Goal: Complete application form

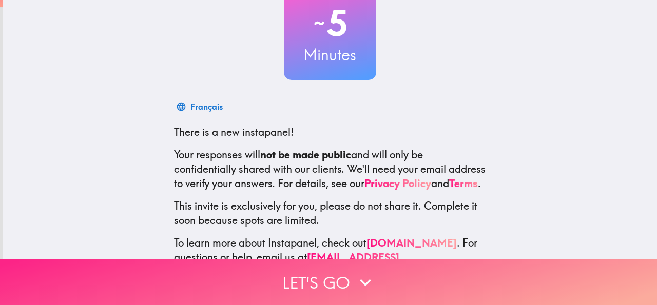
scroll to position [122, 0]
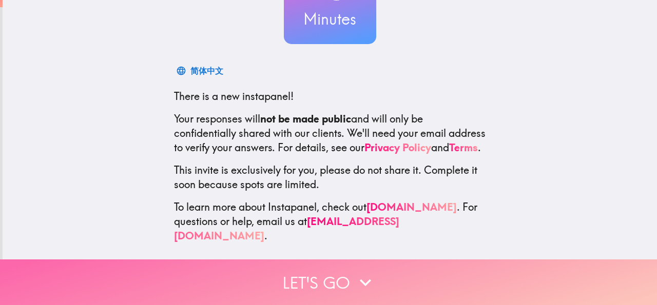
click at [360, 279] on icon "button" at bounding box center [365, 282] width 11 height 7
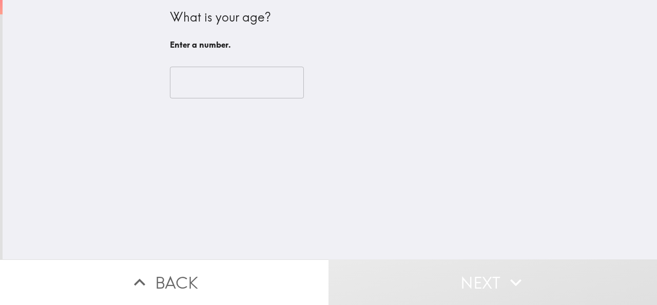
click at [191, 82] on input "number" at bounding box center [237, 83] width 134 height 32
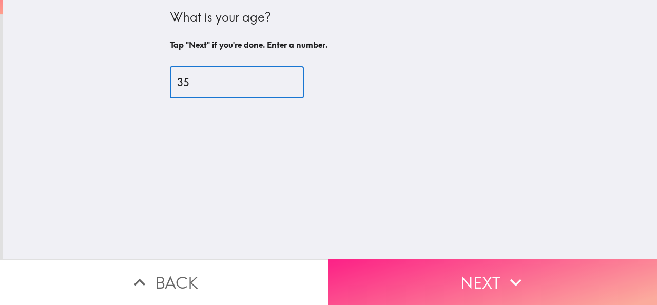
type input "35"
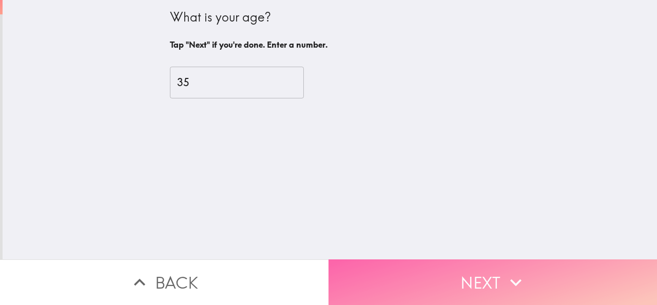
click at [460, 276] on button "Next" at bounding box center [492, 283] width 328 height 46
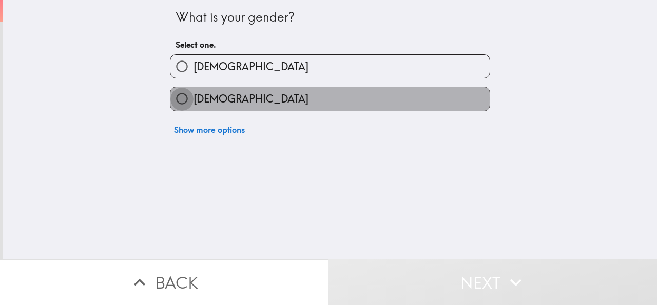
click at [173, 99] on input "[DEMOGRAPHIC_DATA]" at bounding box center [181, 98] width 23 height 23
radio input "true"
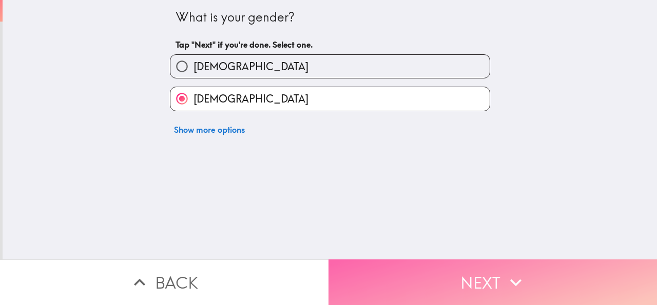
click at [409, 280] on button "Next" at bounding box center [492, 283] width 328 height 46
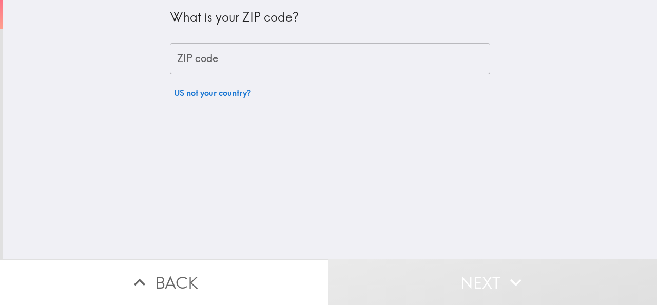
click at [223, 57] on input "ZIP code" at bounding box center [330, 59] width 320 height 32
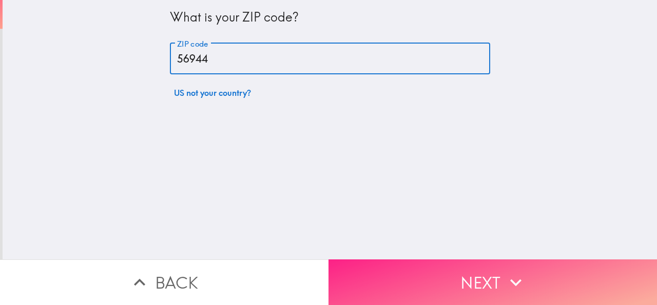
type input "56944"
click at [452, 273] on button "Next" at bounding box center [492, 283] width 328 height 46
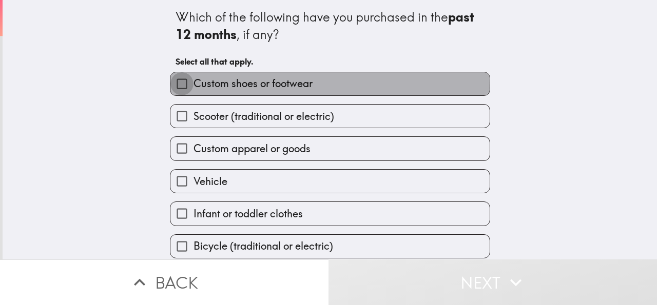
click at [175, 88] on input "Custom shoes or footwear" at bounding box center [181, 83] width 23 height 23
checkbox input "true"
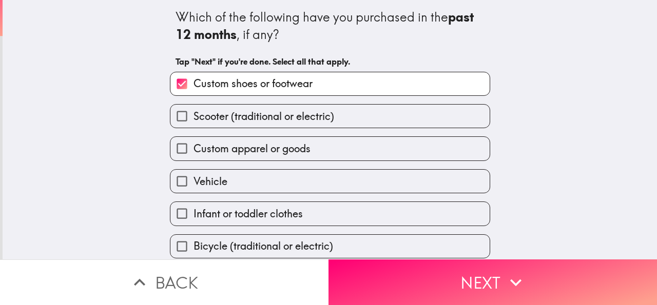
click at [171, 121] on input "Scooter (traditional or electric)" at bounding box center [181, 116] width 23 height 23
checkbox input "true"
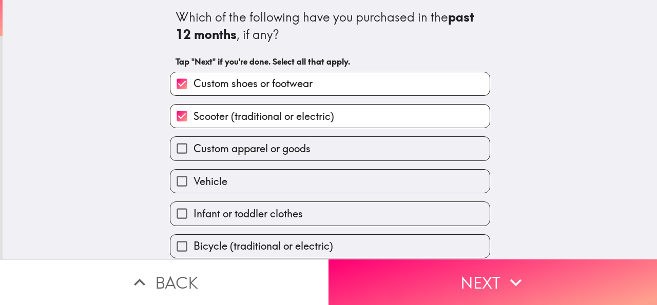
click at [178, 150] on input "Custom apparel or goods" at bounding box center [181, 148] width 23 height 23
checkbox input "true"
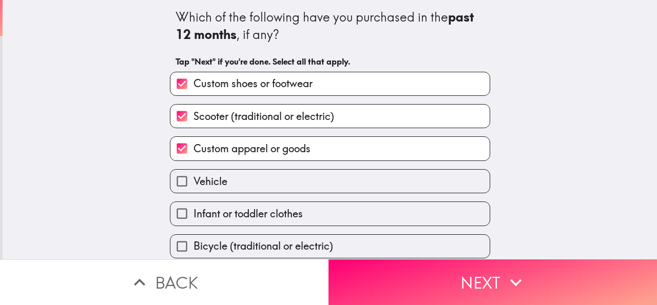
click at [194, 181] on span "Vehicle" at bounding box center [210, 181] width 34 height 14
click at [193, 181] on input "Vehicle" at bounding box center [181, 181] width 23 height 23
checkbox input "true"
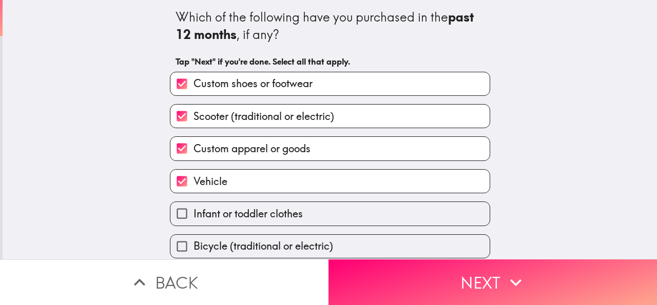
scroll to position [75, 0]
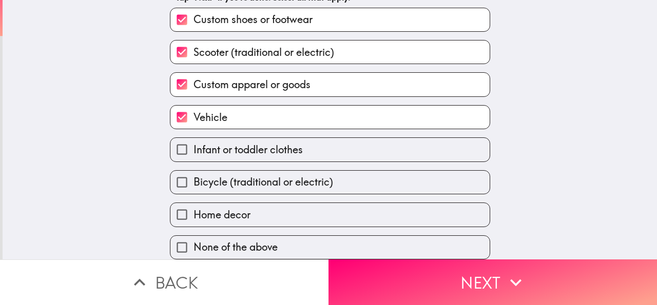
click at [198, 143] on span "Infant or toddler clothes" at bounding box center [247, 150] width 109 height 14
click at [193, 138] on input "Infant or toddler clothes" at bounding box center [181, 149] width 23 height 23
checkbox input "true"
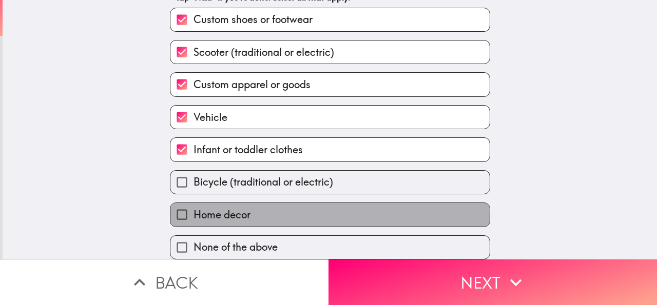
click at [227, 209] on span "Home decor" at bounding box center [221, 215] width 57 height 14
click at [193, 209] on input "Home decor" at bounding box center [181, 214] width 23 height 23
checkbox input "true"
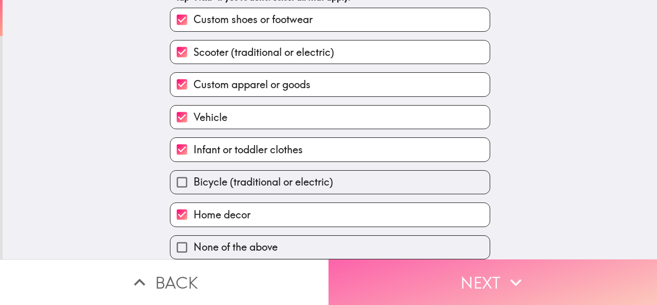
click at [399, 281] on button "Next" at bounding box center [492, 283] width 328 height 46
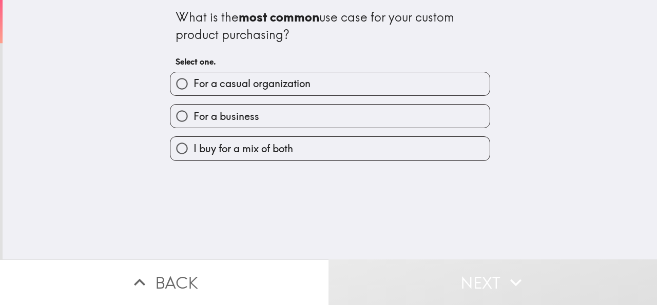
click at [170, 82] on input "For a casual organization" at bounding box center [181, 83] width 23 height 23
radio input "true"
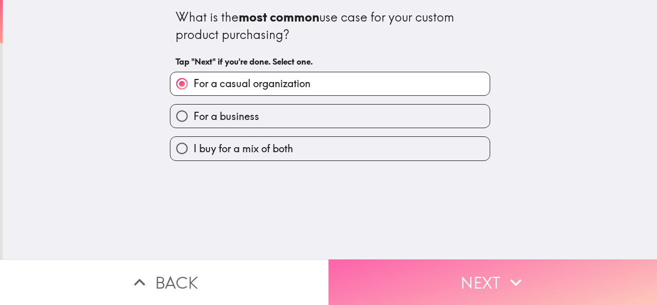
click at [418, 269] on button "Next" at bounding box center [492, 283] width 328 height 46
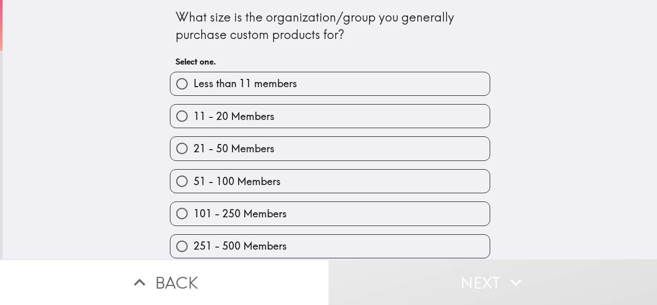
scroll to position [42, 0]
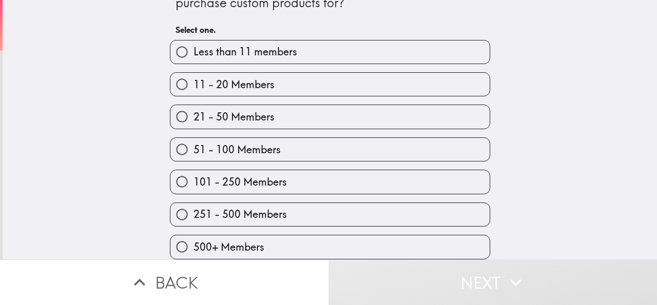
click at [172, 240] on input "500+ Members" at bounding box center [181, 246] width 23 height 23
radio input "true"
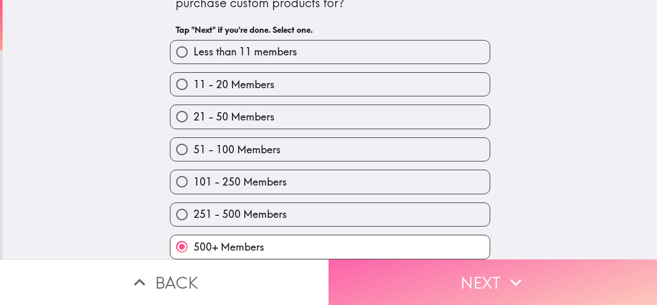
click at [447, 276] on button "Next" at bounding box center [492, 283] width 328 height 46
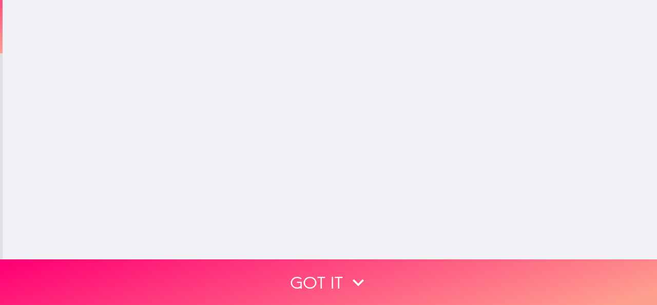
scroll to position [0, 0]
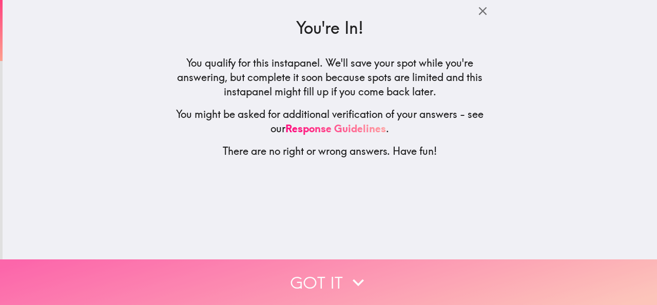
click at [349, 275] on icon "button" at bounding box center [358, 282] width 23 height 23
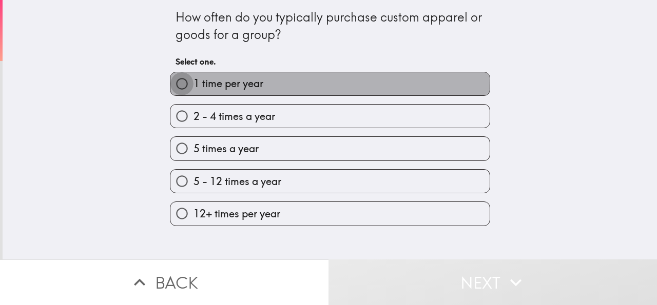
click at [171, 88] on input "1 time per year" at bounding box center [181, 83] width 23 height 23
radio input "true"
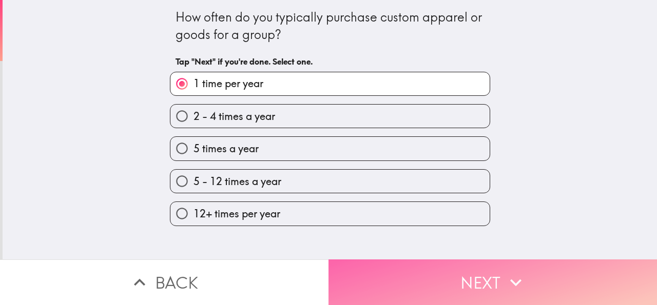
click at [390, 274] on button "Next" at bounding box center [492, 283] width 328 height 46
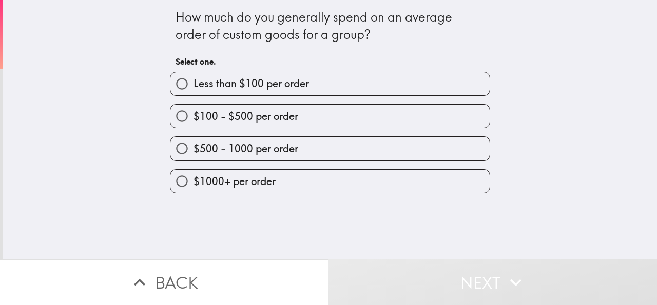
click at [173, 148] on input "$500 - 1000 per order" at bounding box center [181, 148] width 23 height 23
radio input "true"
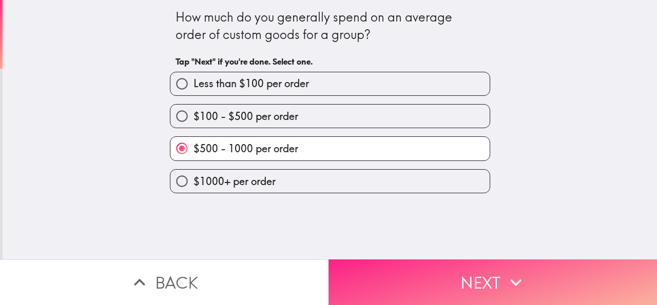
click at [452, 270] on button "Next" at bounding box center [492, 283] width 328 height 46
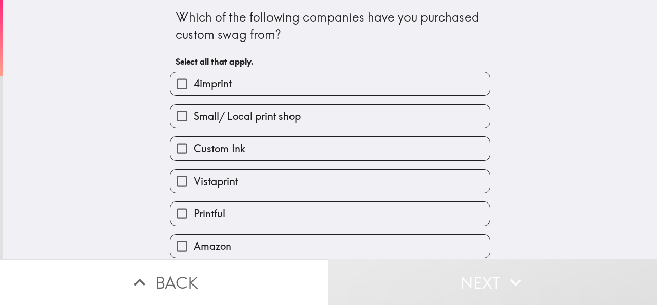
click at [175, 148] on input "Custom Ink" at bounding box center [181, 148] width 23 height 23
checkbox input "true"
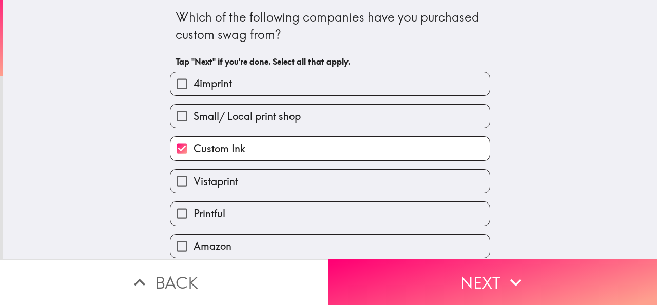
click at [170, 117] on input "Small/ Local print shop" at bounding box center [181, 116] width 23 height 23
checkbox input "true"
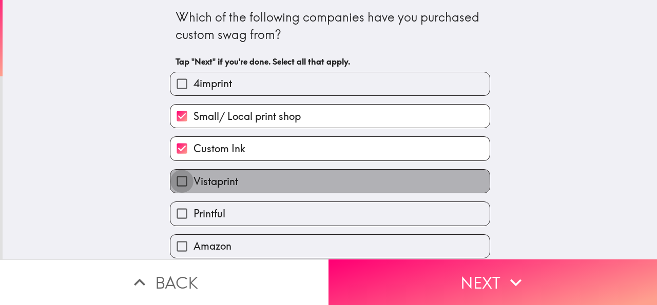
click at [170, 177] on input "Vistaprint" at bounding box center [181, 181] width 23 height 23
checkbox input "true"
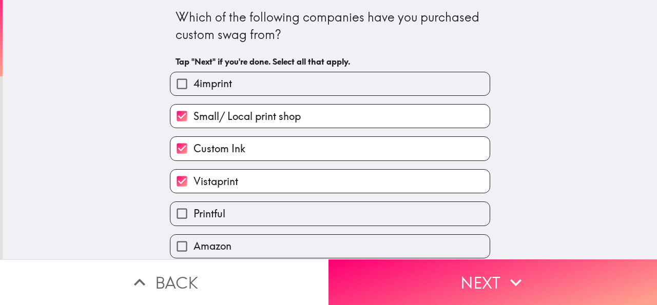
scroll to position [75, 0]
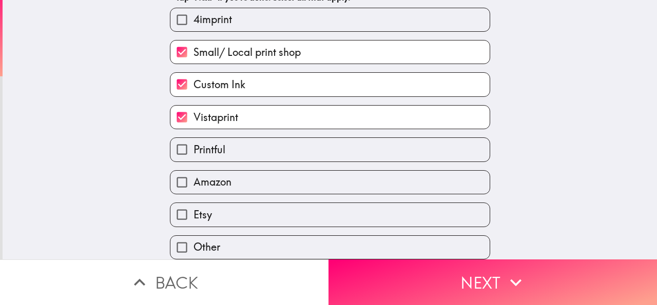
drag, startPoint x: 171, startPoint y: 170, endPoint x: 176, endPoint y: 173, distance: 5.5
click at [171, 171] on input "Amazon" at bounding box center [181, 182] width 23 height 23
checkbox input "true"
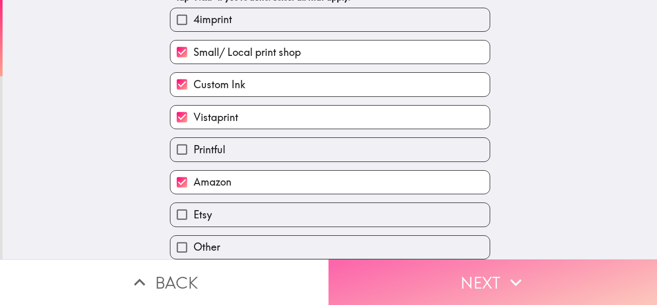
click at [388, 274] on button "Next" at bounding box center [492, 283] width 328 height 46
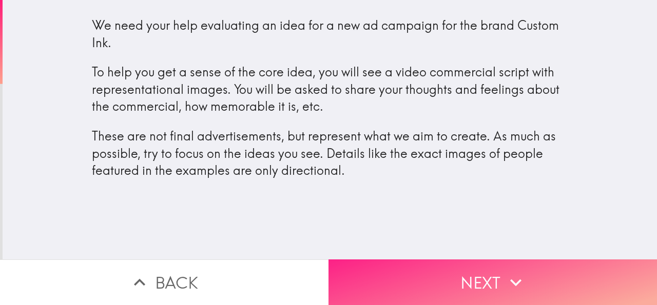
click at [422, 269] on button "Next" at bounding box center [492, 283] width 328 height 46
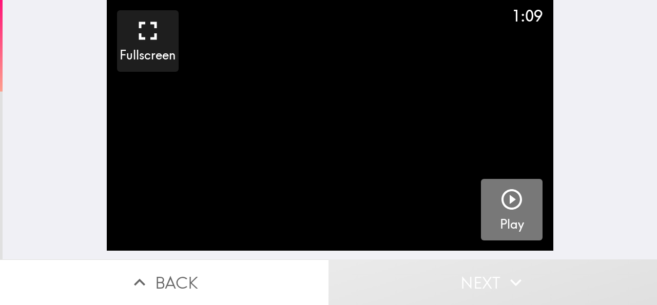
click at [504, 204] on icon "button" at bounding box center [511, 199] width 25 height 25
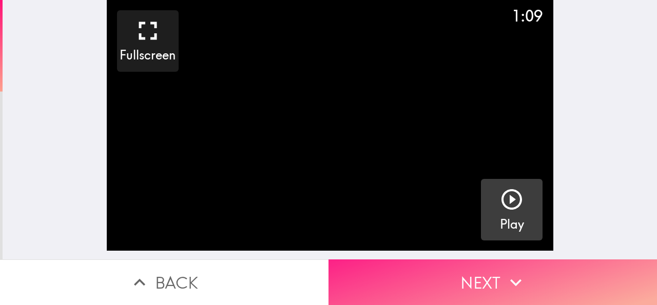
click at [436, 281] on button "Next" at bounding box center [492, 283] width 328 height 46
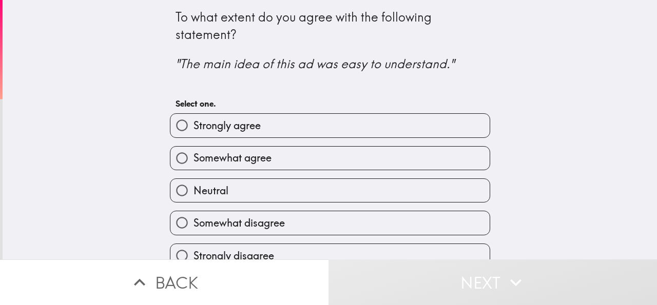
click at [172, 123] on input "Strongly agree" at bounding box center [181, 125] width 23 height 23
radio input "true"
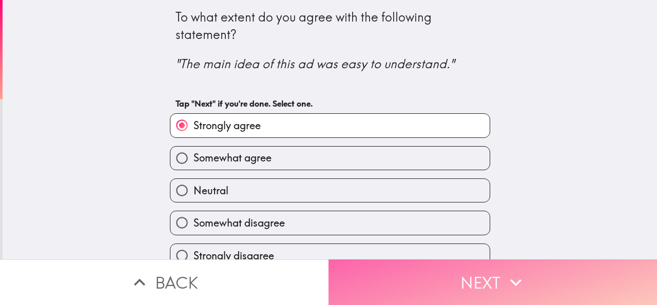
click at [426, 271] on button "Next" at bounding box center [492, 283] width 328 height 46
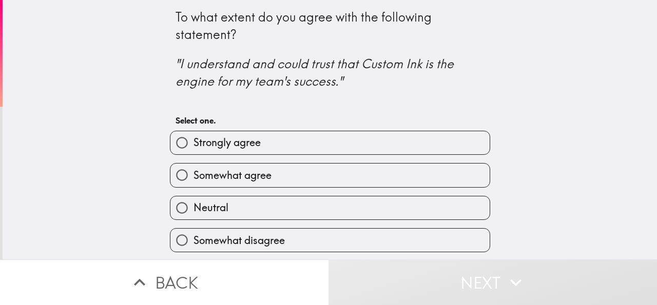
click at [181, 145] on input "Strongly agree" at bounding box center [181, 142] width 23 height 23
radio input "true"
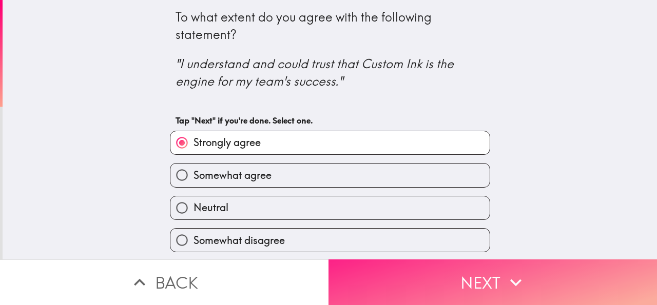
click at [392, 267] on button "Next" at bounding box center [492, 283] width 328 height 46
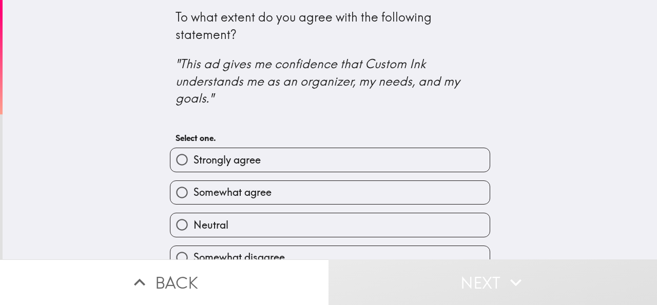
scroll to position [53, 0]
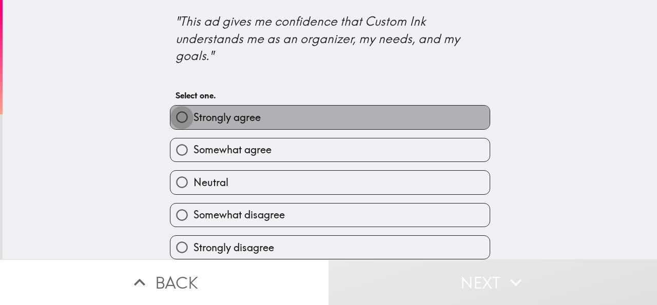
click at [179, 107] on input "Strongly agree" at bounding box center [181, 117] width 23 height 23
radio input "true"
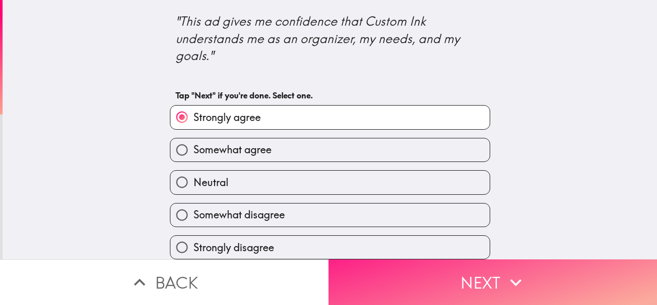
click at [419, 269] on button "Next" at bounding box center [492, 283] width 328 height 46
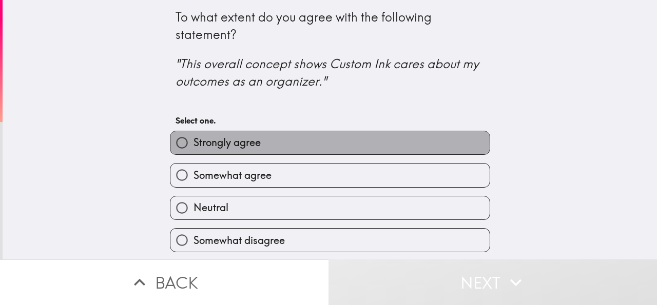
click at [195, 140] on span "Strongly agree" at bounding box center [226, 142] width 67 height 14
click at [193, 140] on input "Strongly agree" at bounding box center [181, 142] width 23 height 23
radio input "true"
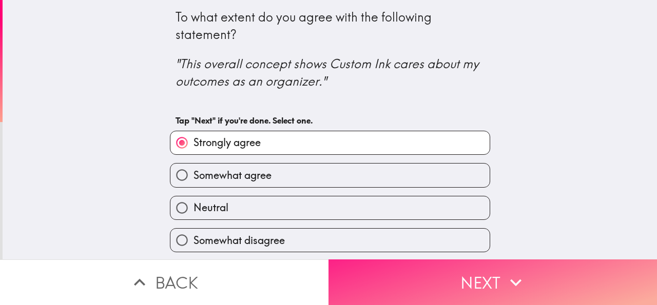
click at [409, 285] on button "Next" at bounding box center [492, 283] width 328 height 46
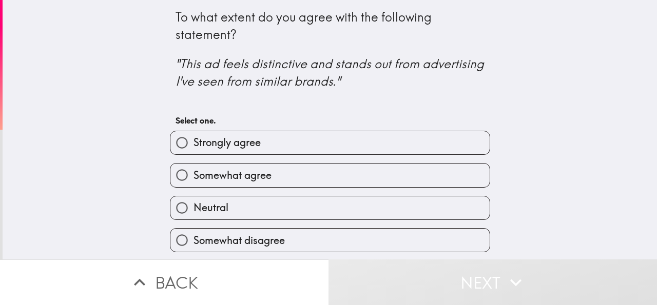
click at [226, 140] on span "Strongly agree" at bounding box center [226, 142] width 67 height 14
click at [193, 140] on input "Strongly agree" at bounding box center [181, 142] width 23 height 23
radio input "true"
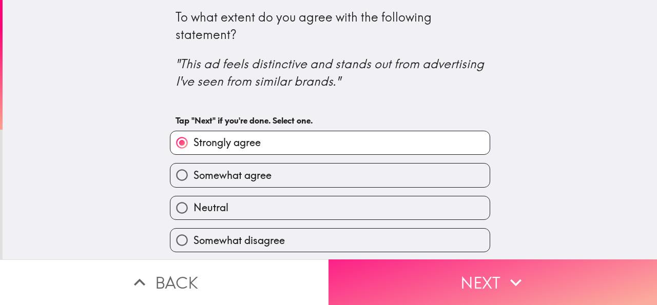
click at [403, 284] on button "Next" at bounding box center [492, 283] width 328 height 46
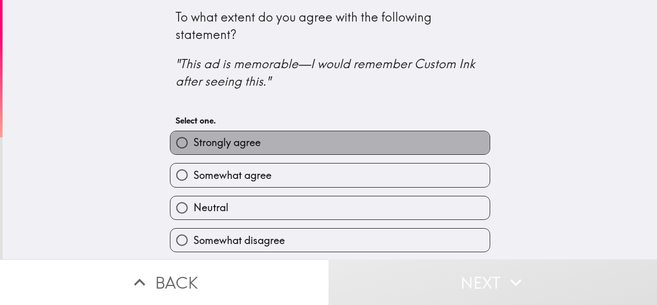
click at [209, 141] on span "Strongly agree" at bounding box center [226, 142] width 67 height 14
click at [193, 141] on input "Strongly agree" at bounding box center [181, 142] width 23 height 23
radio input "true"
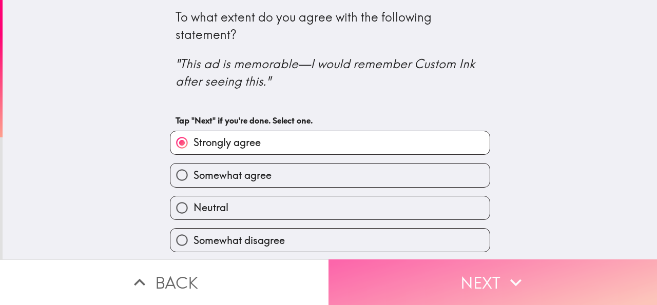
click at [408, 269] on button "Next" at bounding box center [492, 283] width 328 height 46
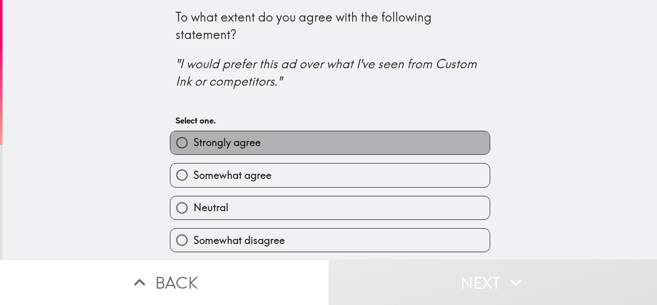
click at [217, 144] on span "Strongly agree" at bounding box center [226, 142] width 67 height 14
click at [193, 144] on input "Strongly agree" at bounding box center [181, 142] width 23 height 23
radio input "true"
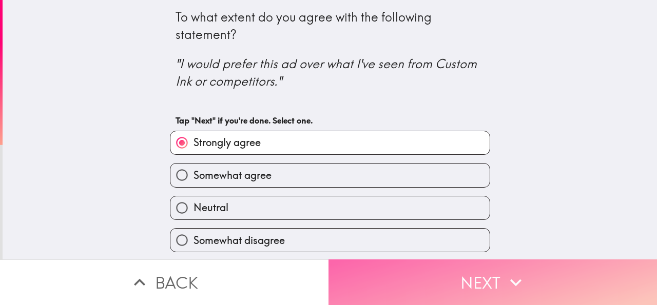
click at [414, 287] on button "Next" at bounding box center [492, 283] width 328 height 46
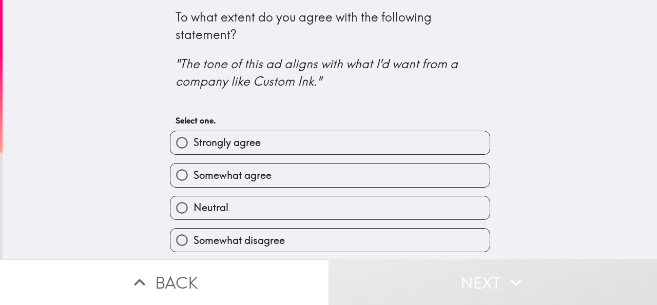
click at [202, 133] on label "Strongly agree" at bounding box center [329, 142] width 319 height 23
click at [193, 133] on input "Strongly agree" at bounding box center [181, 142] width 23 height 23
radio input "true"
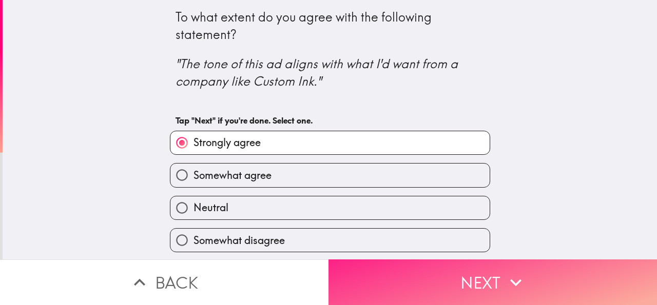
click at [407, 274] on button "Next" at bounding box center [492, 283] width 328 height 46
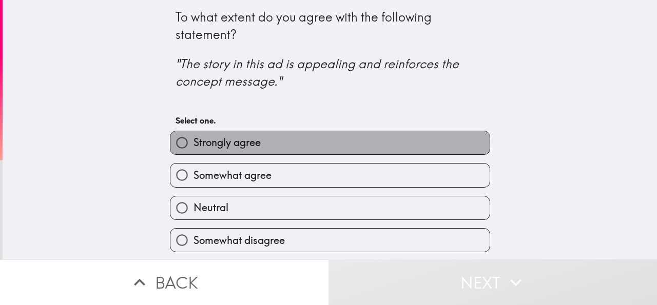
click at [193, 143] on span "Strongly agree" at bounding box center [226, 142] width 67 height 14
click at [188, 143] on input "Strongly agree" at bounding box center [181, 142] width 23 height 23
radio input "true"
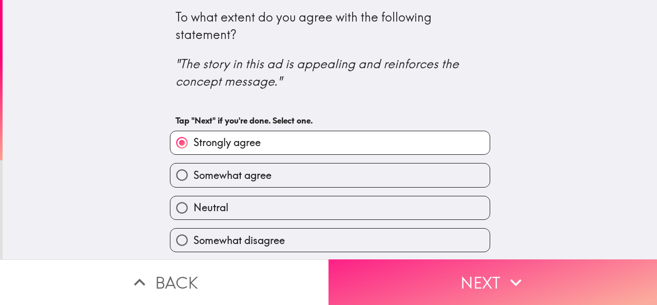
click at [386, 283] on button "Next" at bounding box center [492, 283] width 328 height 46
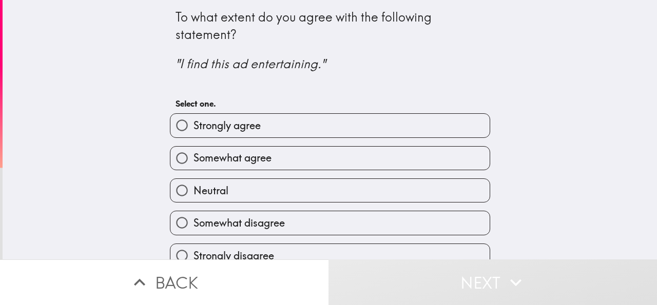
click at [214, 135] on label "Strongly agree" at bounding box center [329, 125] width 319 height 23
click at [193, 135] on input "Strongly agree" at bounding box center [181, 125] width 23 height 23
radio input "true"
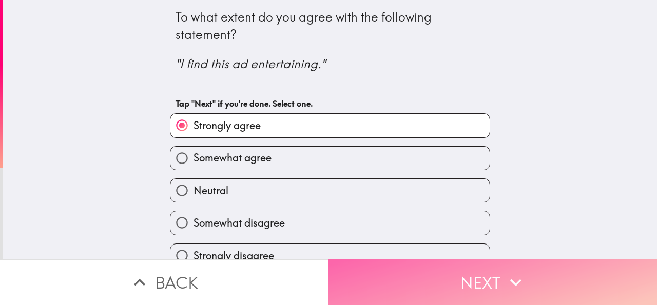
click at [361, 275] on button "Next" at bounding box center [492, 283] width 328 height 46
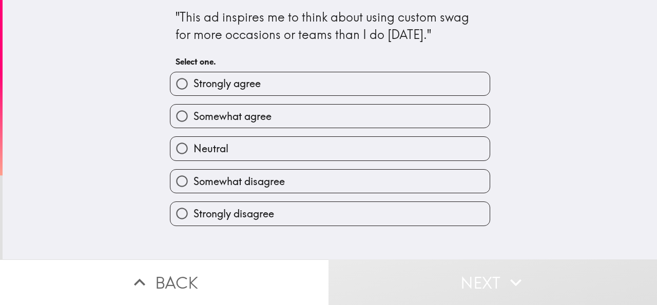
click at [255, 94] on label "Strongly agree" at bounding box center [329, 83] width 319 height 23
click at [193, 94] on input "Strongly agree" at bounding box center [181, 83] width 23 height 23
radio input "true"
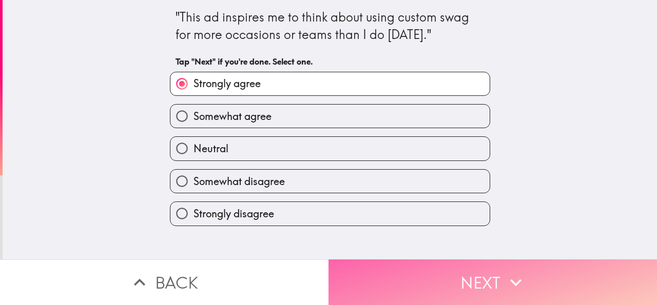
click at [413, 281] on button "Next" at bounding box center [492, 283] width 328 height 46
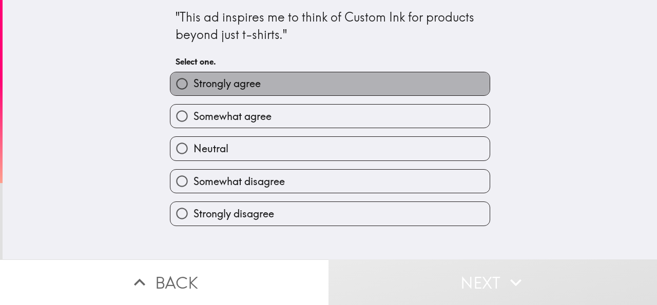
click at [226, 84] on span "Strongly agree" at bounding box center [226, 83] width 67 height 14
click at [193, 84] on input "Strongly agree" at bounding box center [181, 83] width 23 height 23
radio input "true"
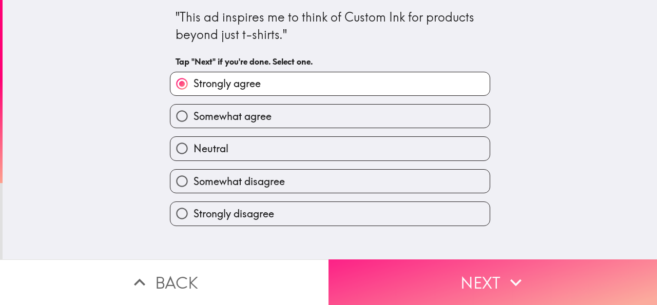
click at [393, 263] on button "Next" at bounding box center [492, 283] width 328 height 46
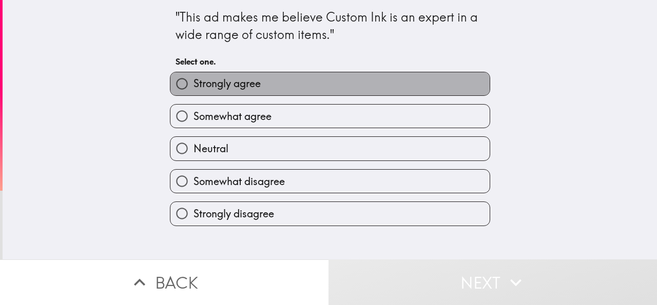
click at [254, 84] on label "Strongly agree" at bounding box center [329, 83] width 319 height 23
click at [193, 84] on input "Strongly agree" at bounding box center [181, 83] width 23 height 23
radio input "true"
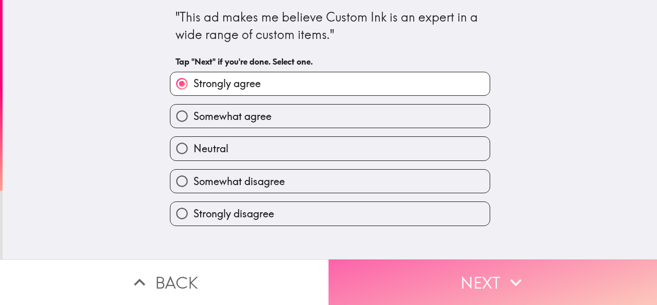
click at [413, 273] on button "Next" at bounding box center [492, 283] width 328 height 46
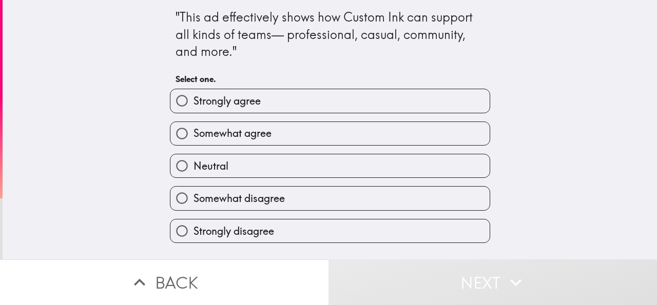
click at [255, 105] on label "Strongly agree" at bounding box center [329, 100] width 319 height 23
click at [193, 105] on input "Strongly agree" at bounding box center [181, 100] width 23 height 23
radio input "true"
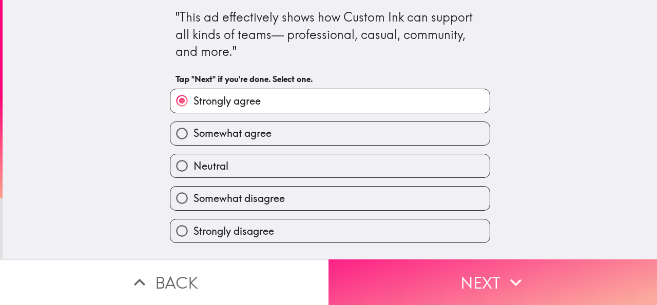
click at [431, 273] on button "Next" at bounding box center [492, 283] width 328 height 46
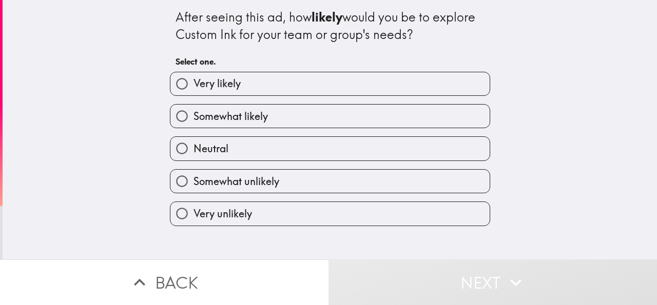
click at [214, 90] on span "Very likely" at bounding box center [216, 83] width 47 height 14
click at [193, 90] on input "Very likely" at bounding box center [181, 83] width 23 height 23
radio input "true"
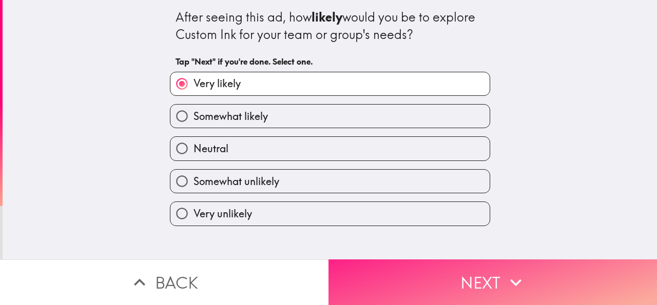
click at [436, 283] on button "Next" at bounding box center [492, 283] width 328 height 46
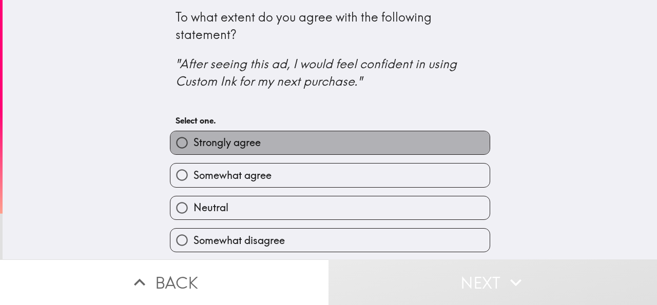
click at [254, 142] on label "Strongly agree" at bounding box center [329, 142] width 319 height 23
click at [193, 142] on input "Strongly agree" at bounding box center [181, 142] width 23 height 23
radio input "true"
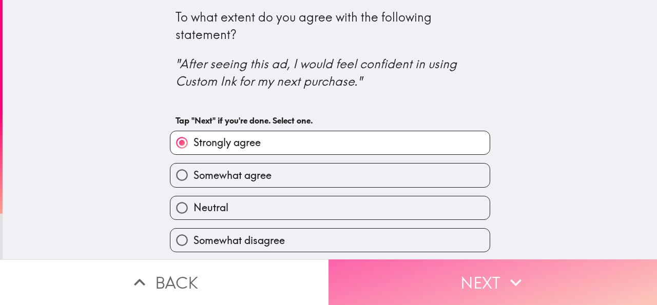
click at [433, 284] on button "Next" at bounding box center [492, 283] width 328 height 46
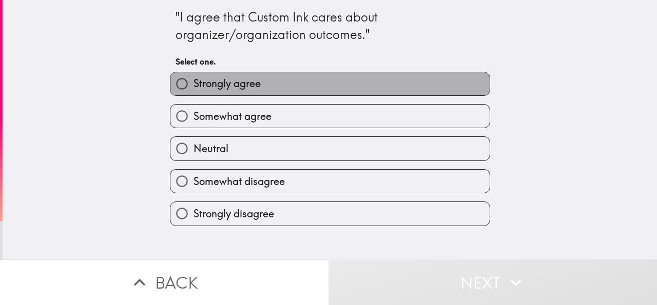
click at [231, 88] on span "Strongly agree" at bounding box center [226, 83] width 67 height 14
click at [193, 88] on input "Strongly agree" at bounding box center [181, 83] width 23 height 23
radio input "true"
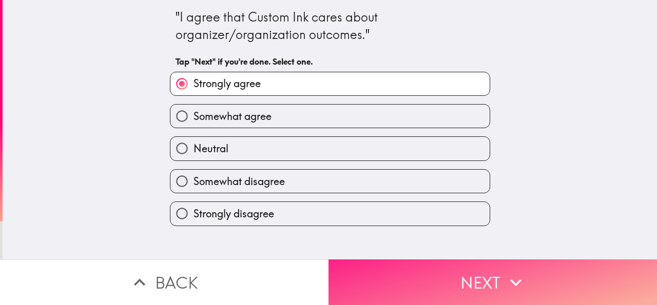
click at [445, 268] on button "Next" at bounding box center [492, 283] width 328 height 46
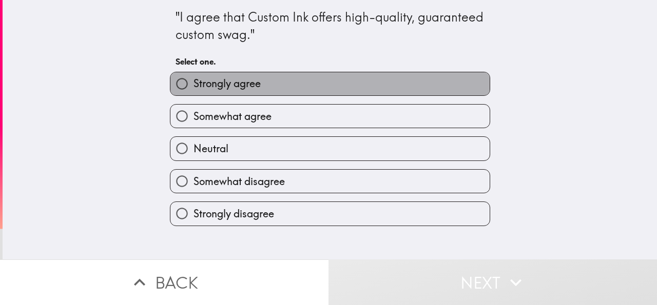
click at [216, 76] on label "Strongly agree" at bounding box center [329, 83] width 319 height 23
click at [193, 76] on input "Strongly agree" at bounding box center [181, 83] width 23 height 23
radio input "true"
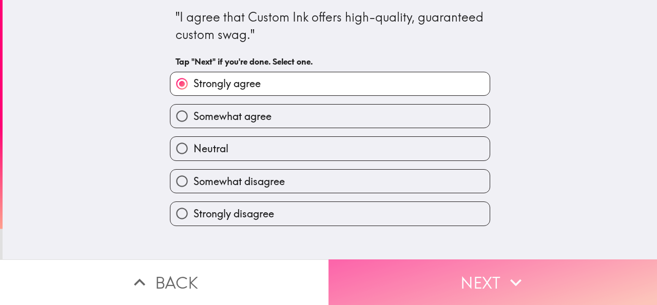
click at [377, 260] on button "Next" at bounding box center [492, 283] width 328 height 46
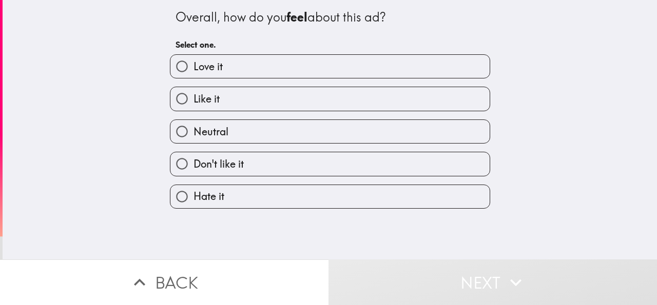
click at [246, 58] on label "Love it" at bounding box center [329, 66] width 319 height 23
click at [193, 58] on input "Love it" at bounding box center [181, 66] width 23 height 23
radio input "true"
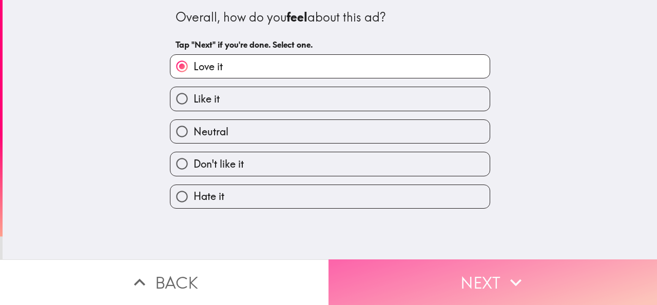
click at [470, 276] on button "Next" at bounding box center [492, 283] width 328 height 46
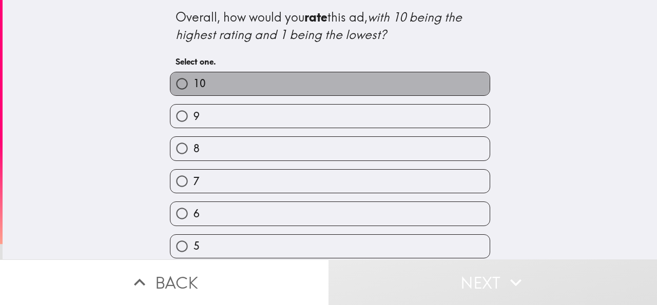
click at [229, 87] on label "10" at bounding box center [329, 83] width 319 height 23
click at [193, 87] on input "10" at bounding box center [181, 83] width 23 height 23
radio input "true"
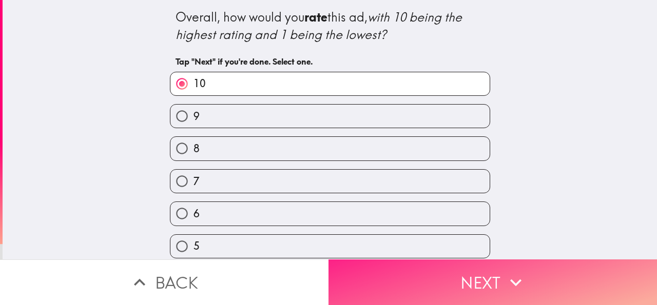
click at [444, 287] on button "Next" at bounding box center [492, 283] width 328 height 46
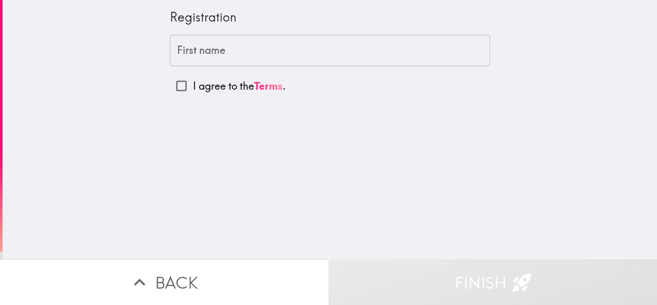
click at [251, 53] on input "First name" at bounding box center [330, 51] width 320 height 32
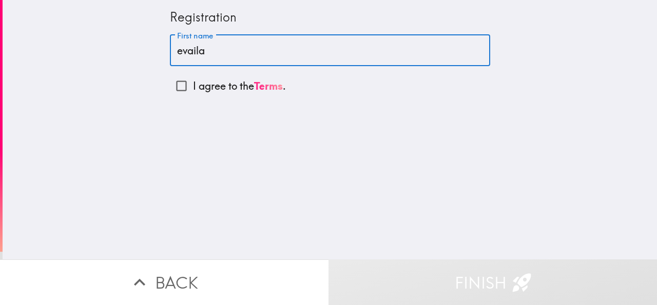
type input "evaila"
click at [172, 86] on input "I agree to the Terms ." at bounding box center [181, 85] width 23 height 23
checkbox input "true"
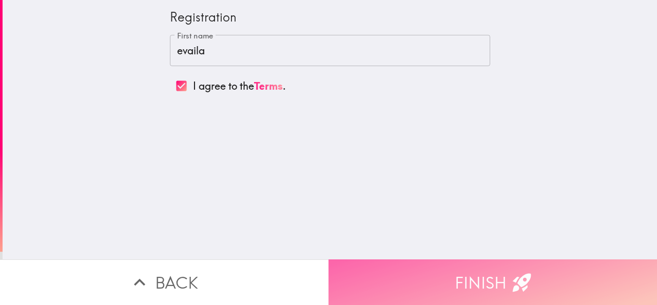
click at [425, 261] on button "Finish" at bounding box center [492, 283] width 328 height 46
